Goal: Browse casually

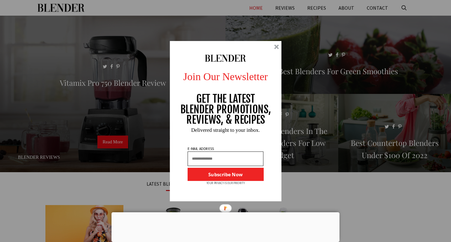
click at [274, 46] on div at bounding box center [276, 47] width 5 height 5
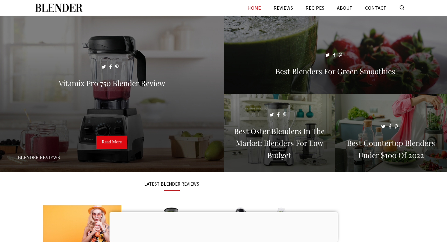
click at [259, 9] on link "HOME" at bounding box center [254, 8] width 26 height 16
click at [225, 213] on div at bounding box center [223, 213] width 228 height 0
